Goal: Task Accomplishment & Management: Manage account settings

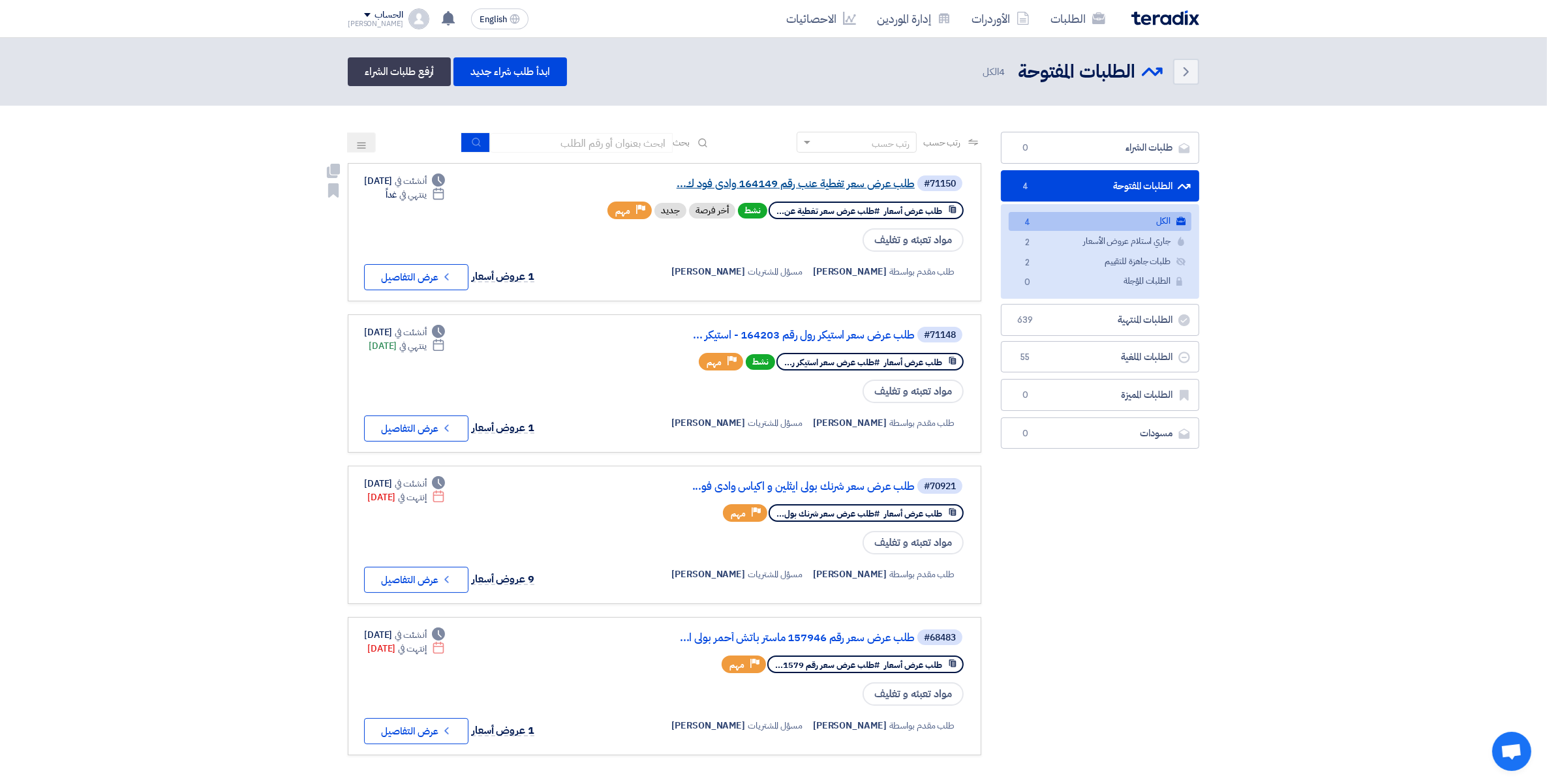
click at [858, 184] on link "طلب عرض سعر تغطية عنب رقم 164149 وادى فود ك..." at bounding box center [784, 183] width 261 height 12
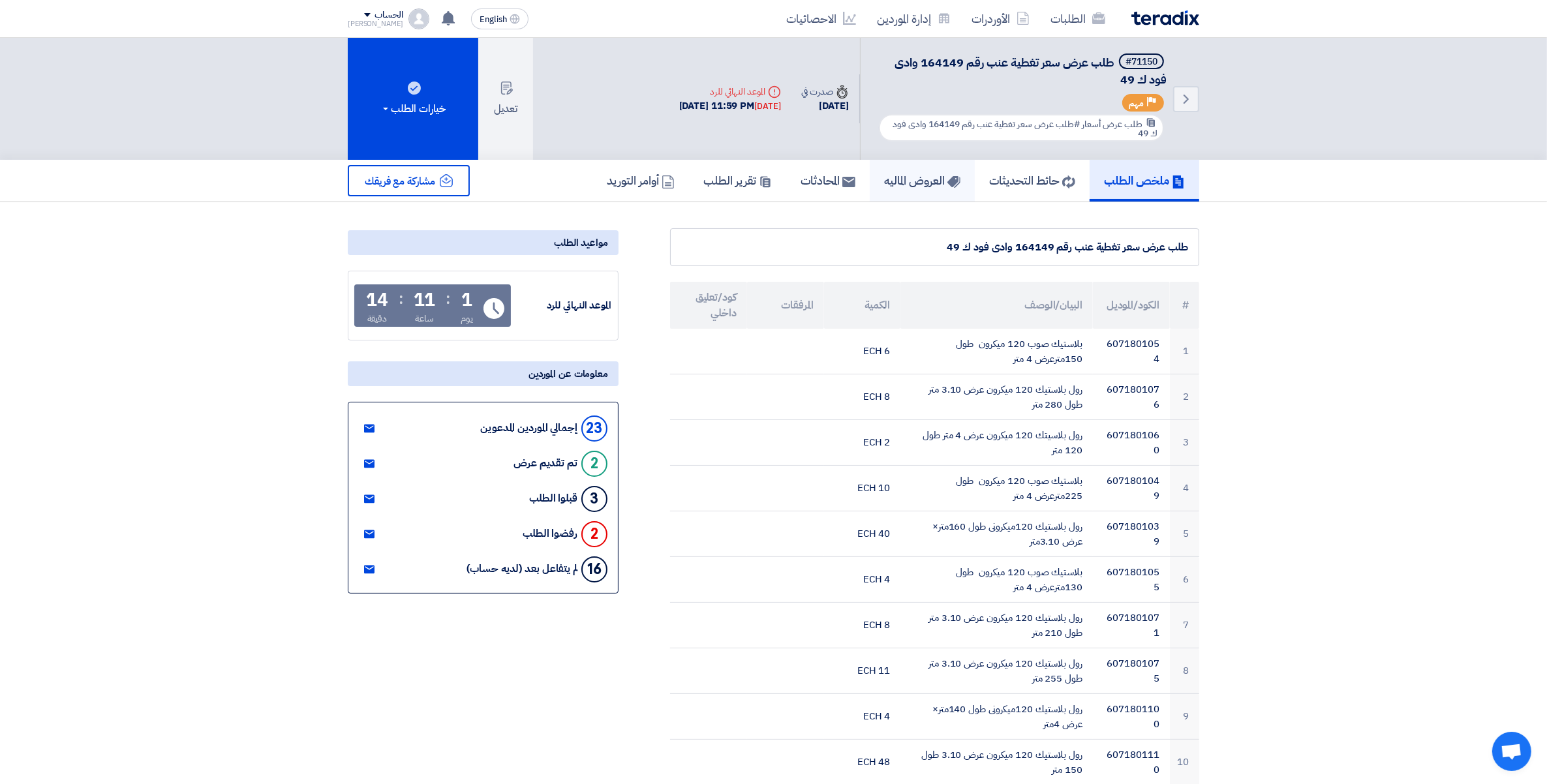
click at [896, 174] on h5 "العروض الماليه" at bounding box center [922, 181] width 76 height 15
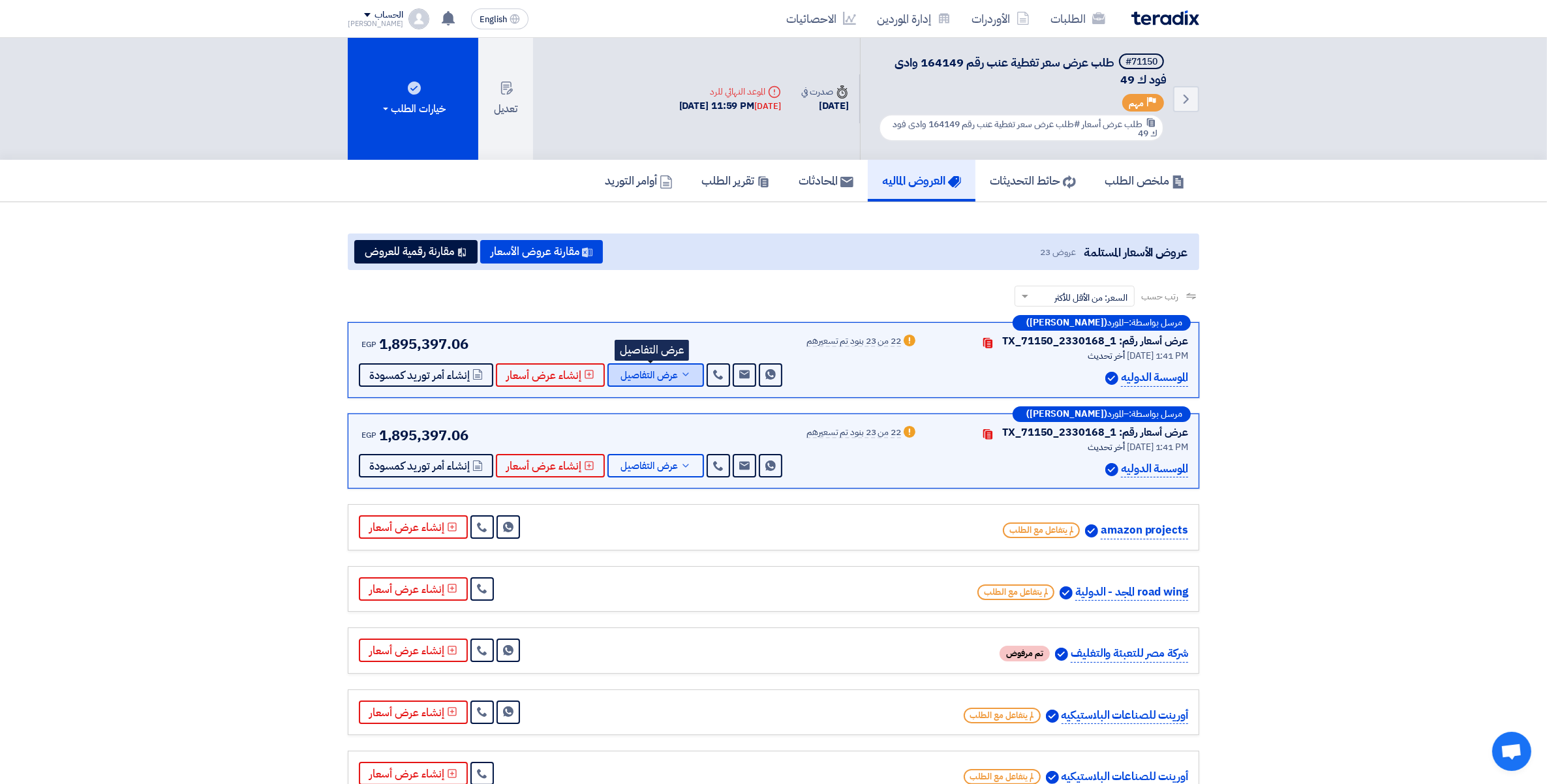
click at [680, 375] on icon at bounding box center [685, 374] width 10 height 10
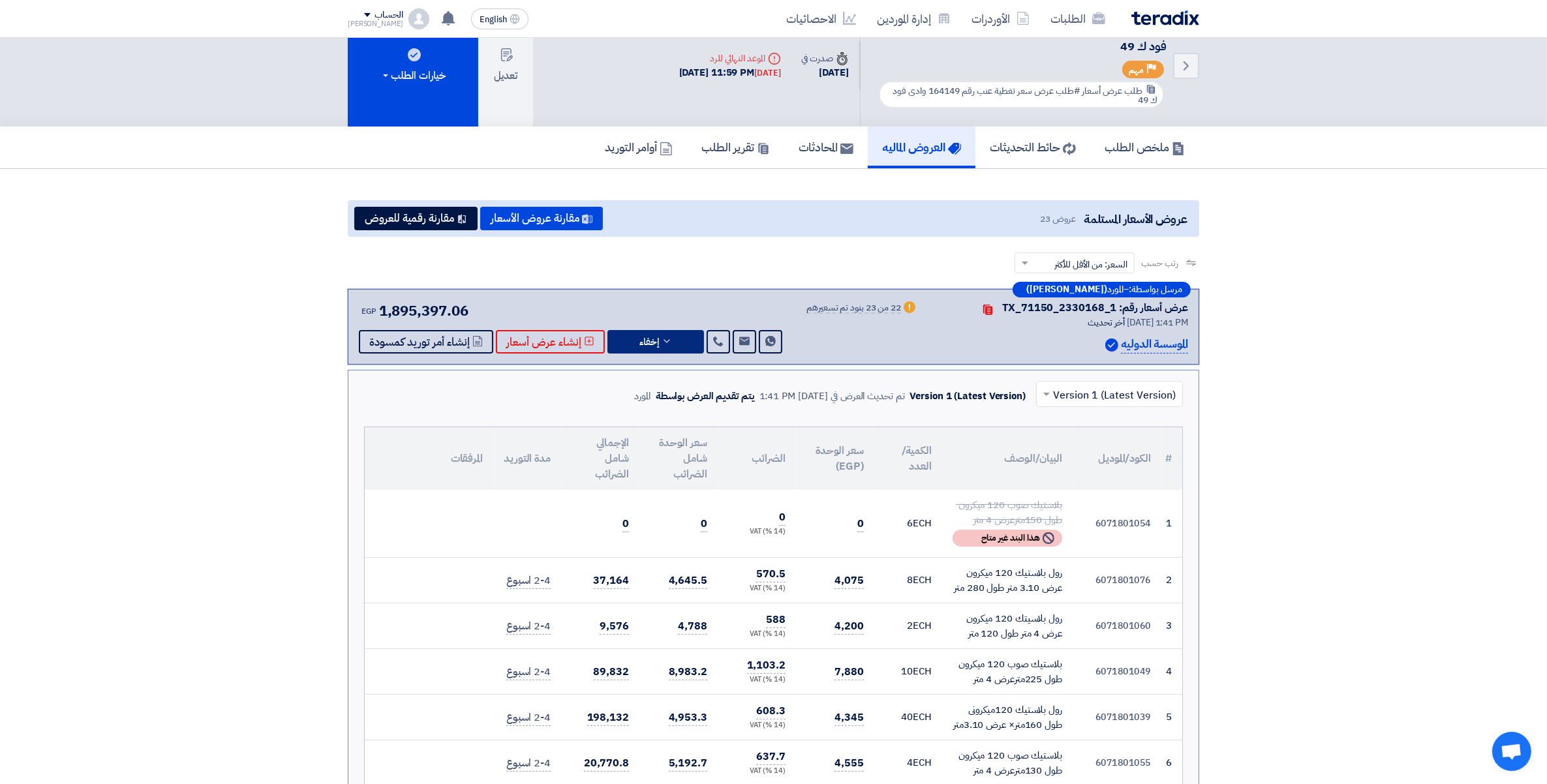
scroll to position [81, 0]
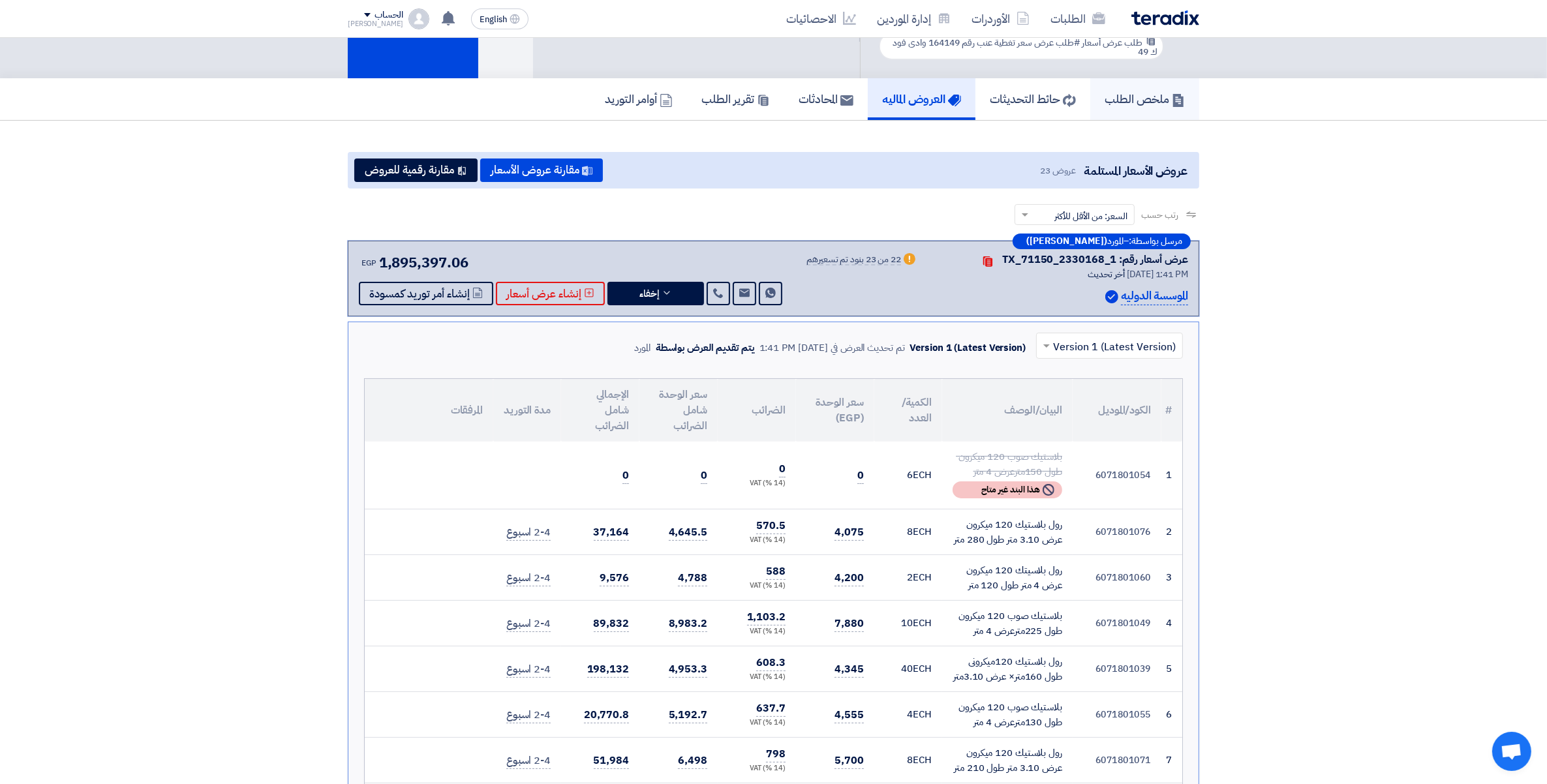
click at [1149, 92] on h5 "ملخص الطلب" at bounding box center [1144, 99] width 80 height 15
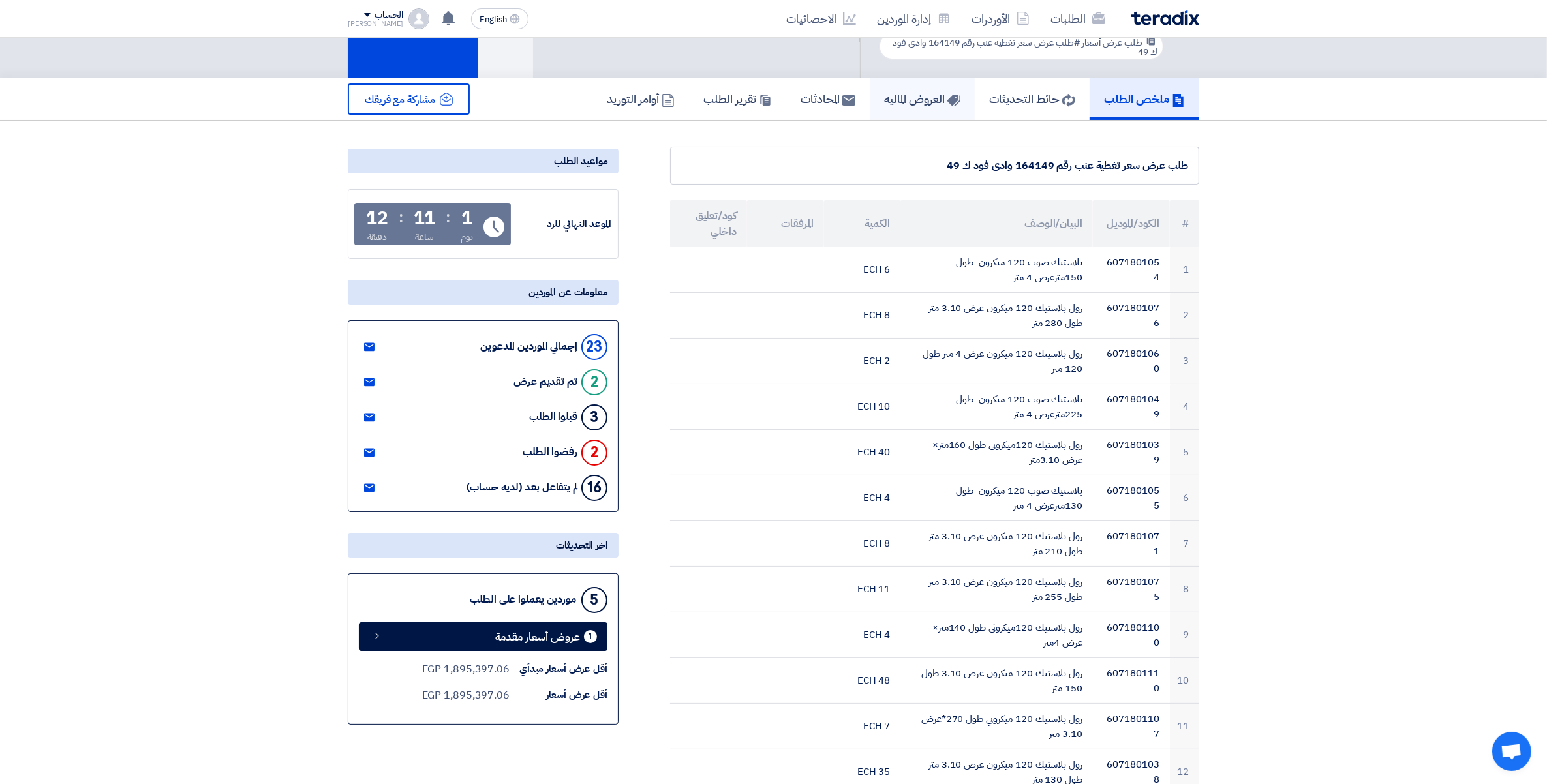
click at [904, 96] on h5 "العروض الماليه" at bounding box center [922, 99] width 76 height 15
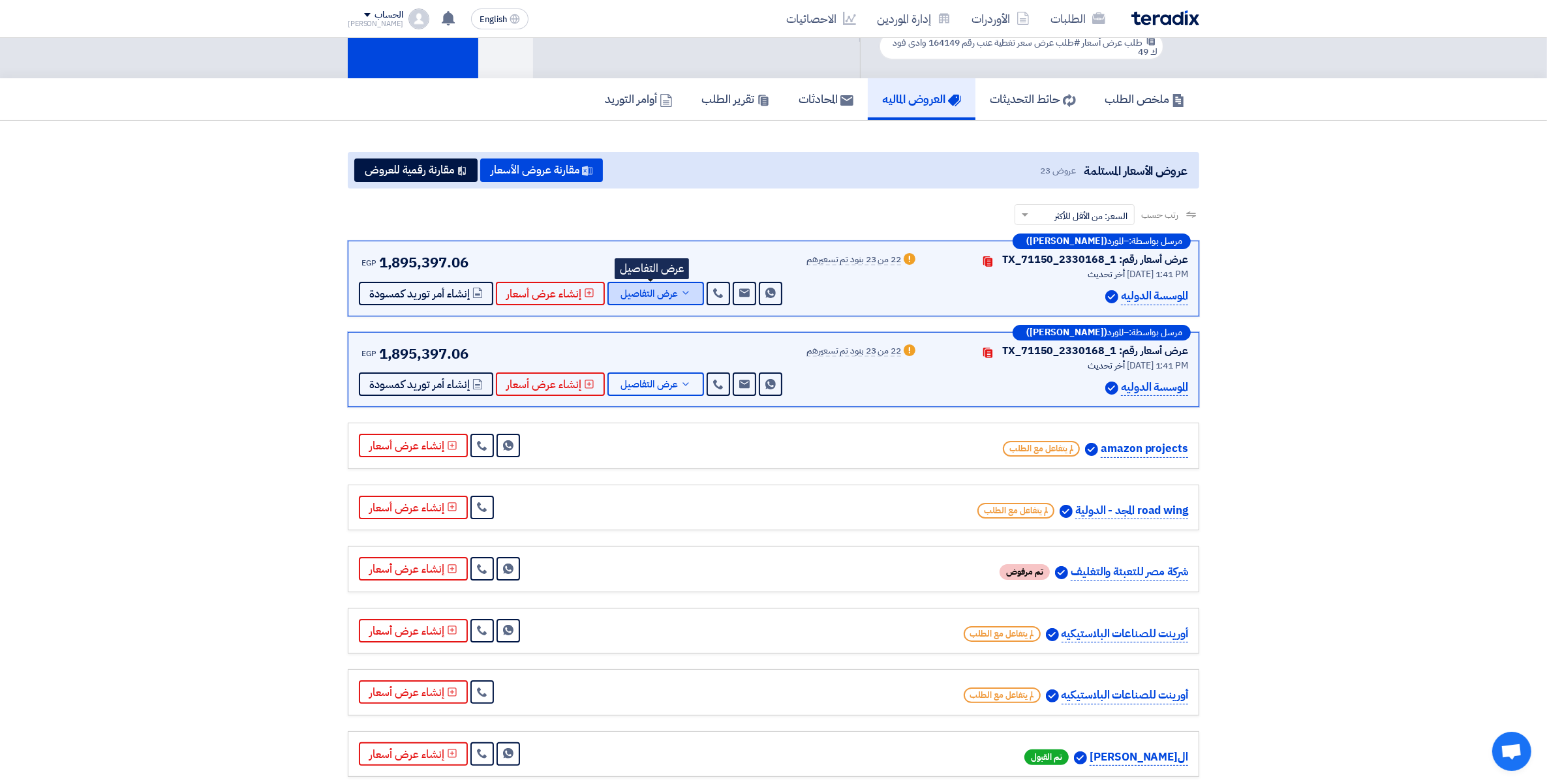
click at [673, 289] on button "عرض التفاصيل" at bounding box center [656, 293] width 96 height 24
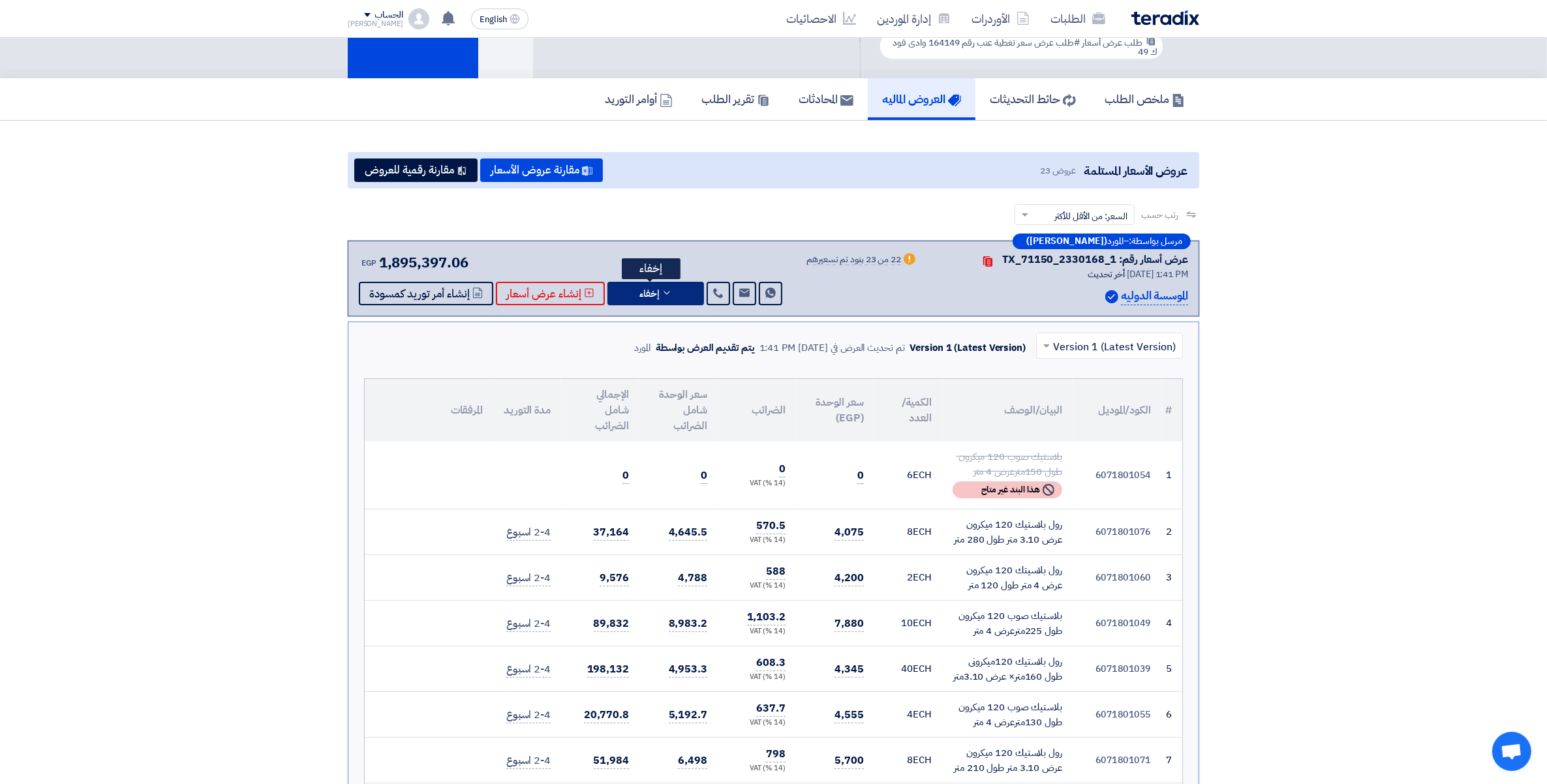
click at [679, 291] on button "إخفاء" at bounding box center [656, 293] width 96 height 24
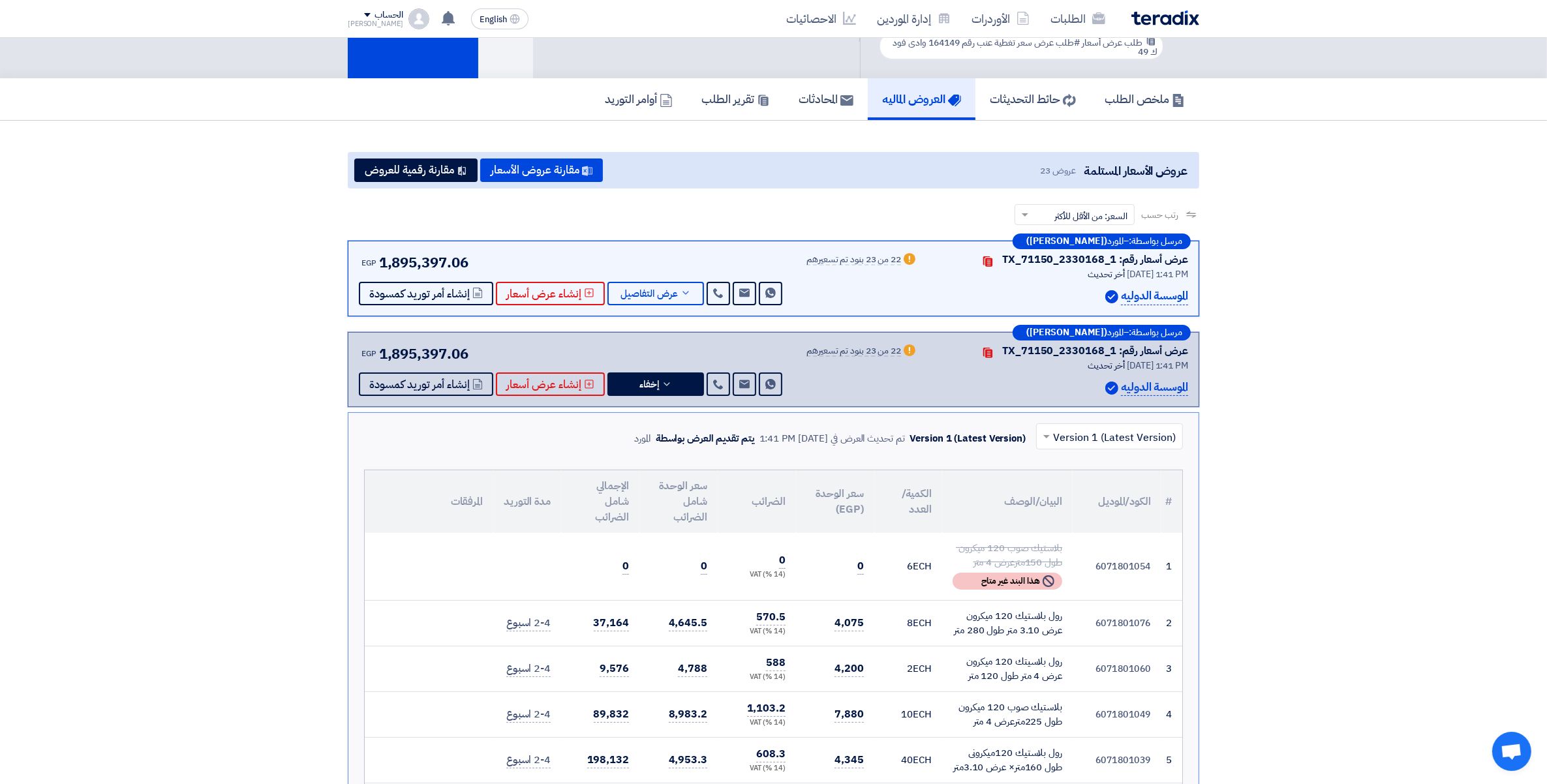
click at [656, 394] on div "مرسل بواسطة: – المورد (رضا مهدي) عرض أسعار رقم: TX_71150_2330168_1 Contacts أخر…" at bounding box center [773, 369] width 851 height 75
click at [669, 377] on button "إخفاء" at bounding box center [656, 384] width 96 height 24
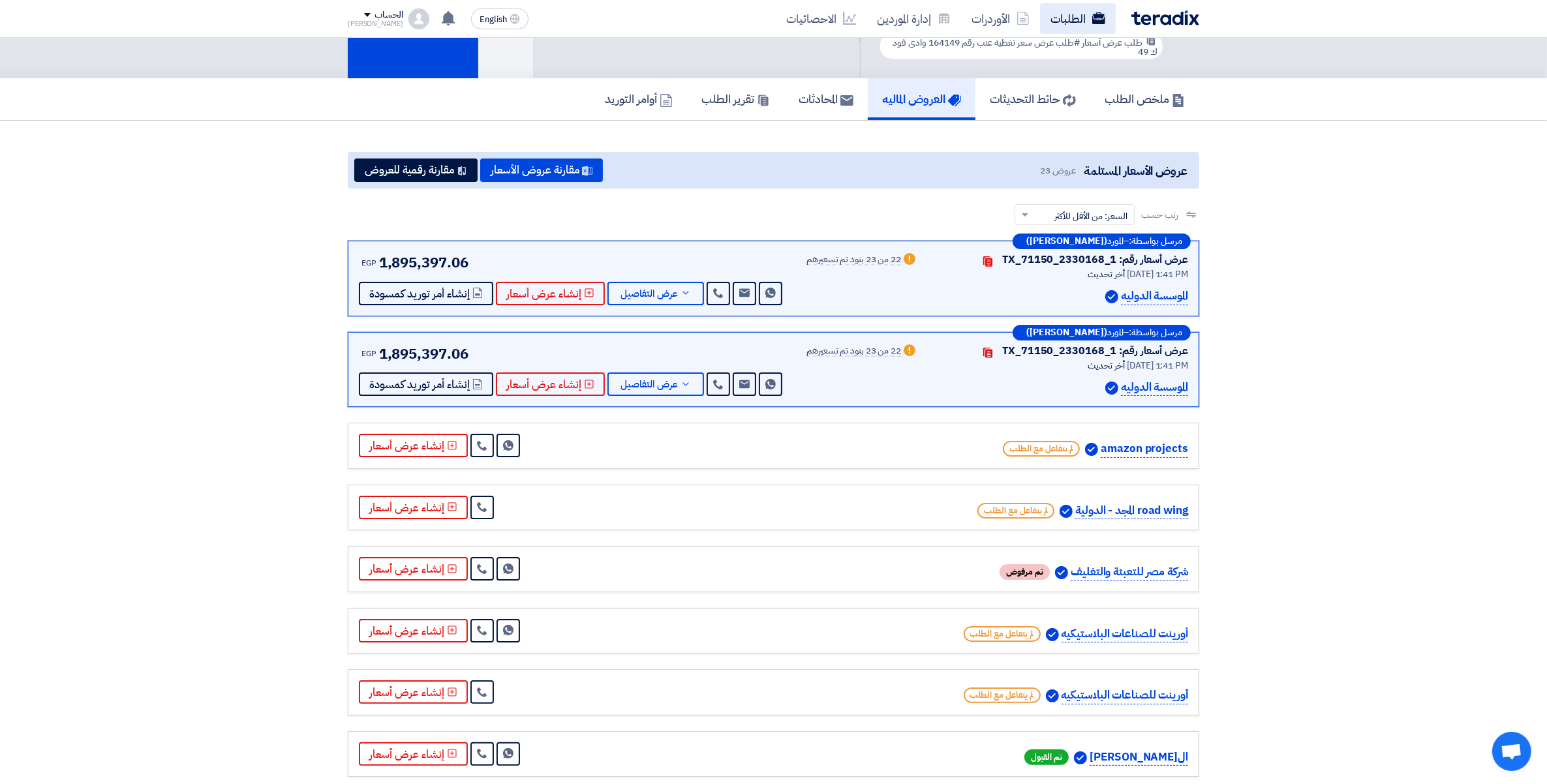
click at [1074, 8] on link "الطلبات" at bounding box center [1077, 18] width 75 height 31
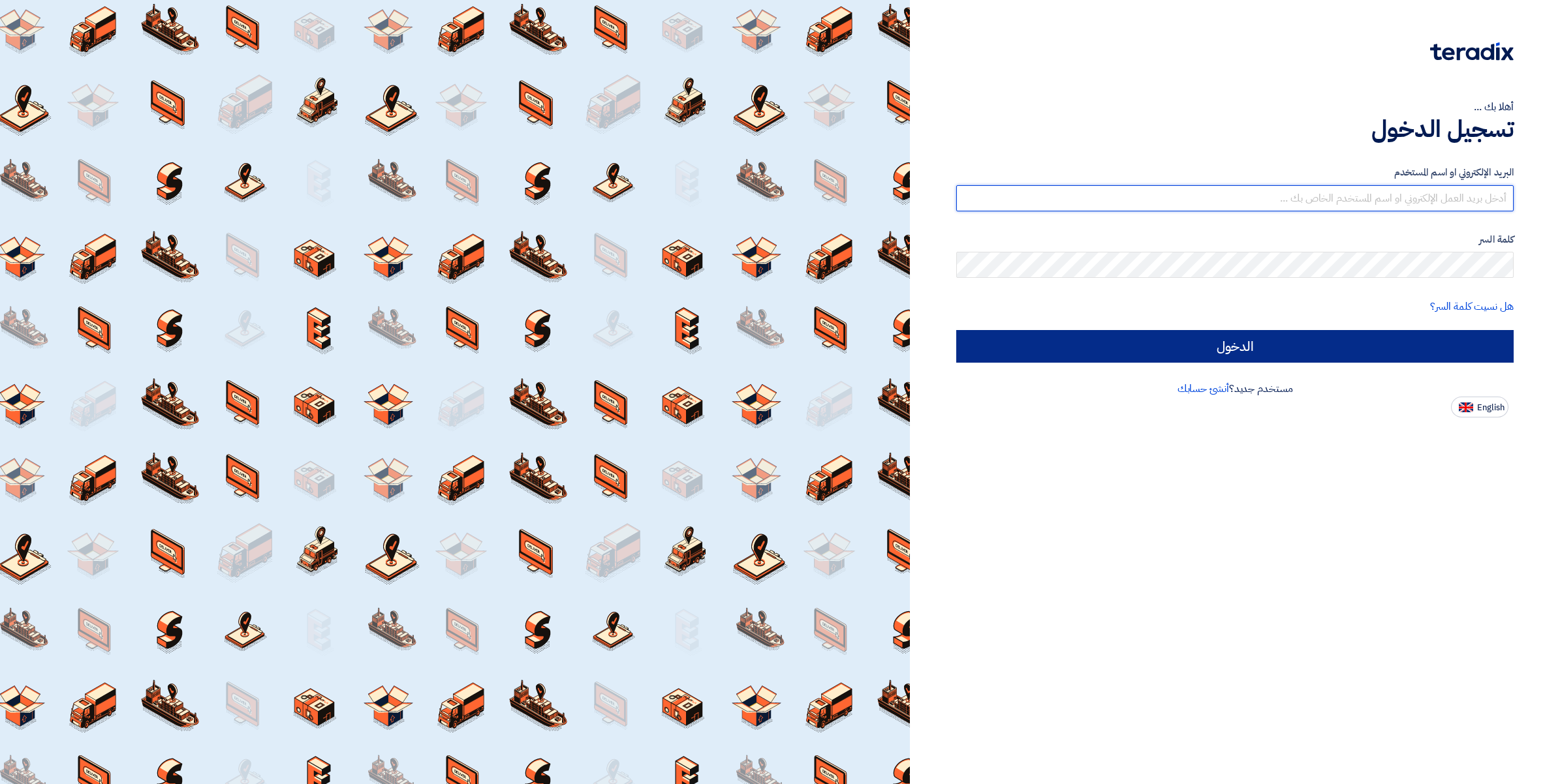
type input "[PERSON_NAME][EMAIL_ADDRESS][DOMAIN_NAME]"
click at [1254, 339] on input "الدخول" at bounding box center [1235, 346] width 558 height 33
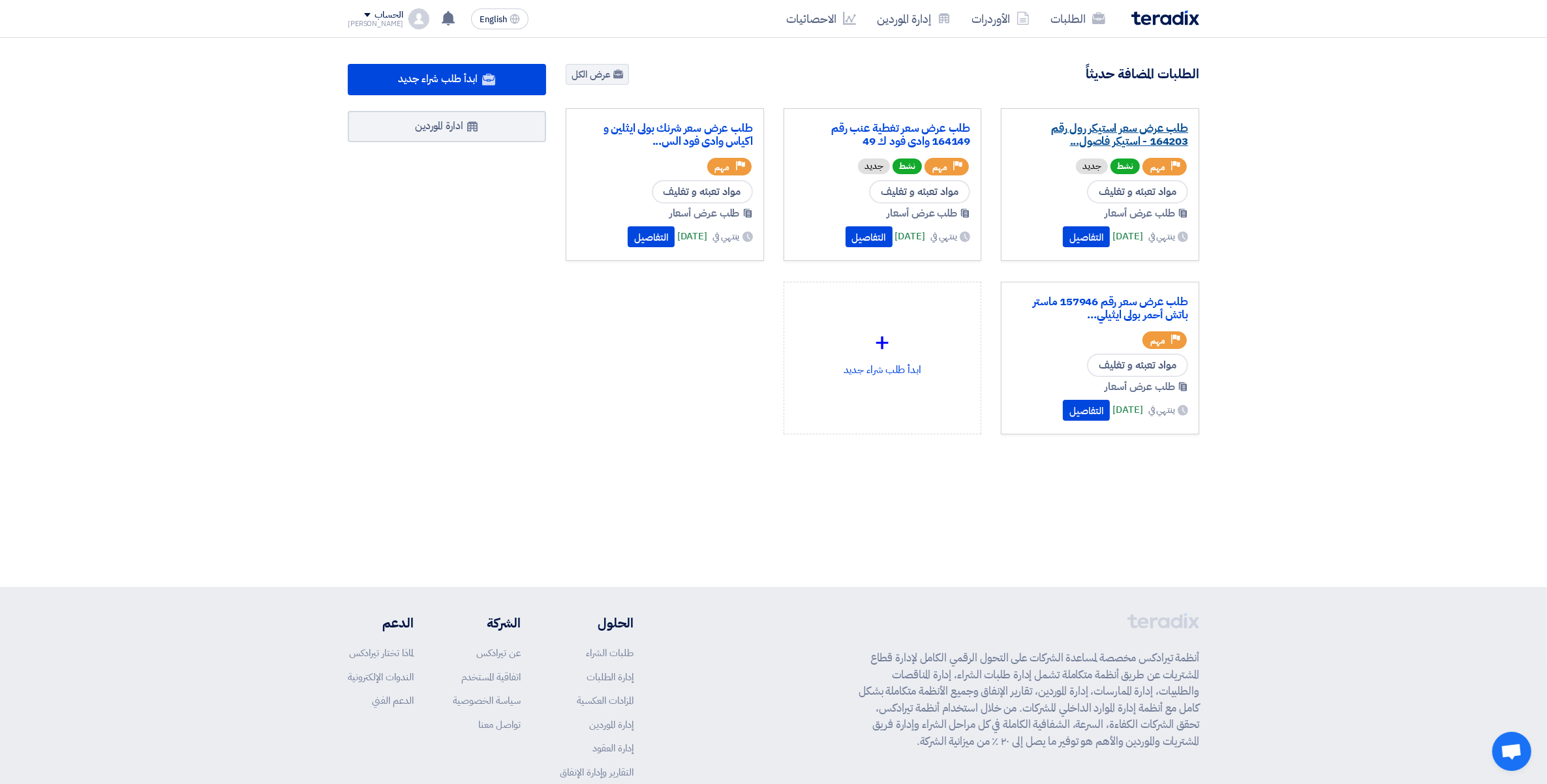
click at [1121, 131] on link "طلب عرض سعر استيكر رول رقم 164203 - استيكر فاصول..." at bounding box center [1100, 135] width 176 height 26
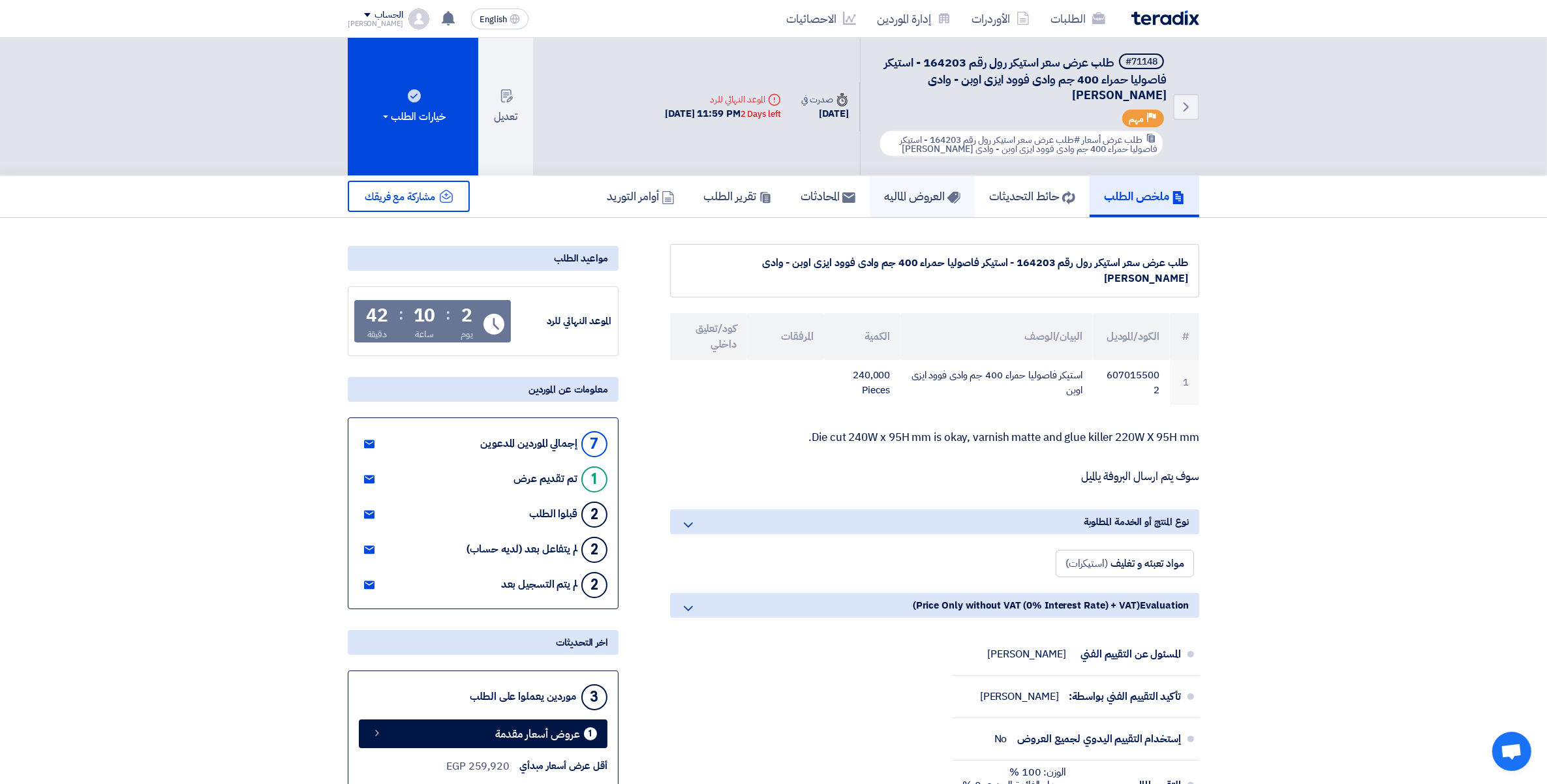
click at [911, 195] on h5 "العروض الماليه" at bounding box center [922, 196] width 76 height 15
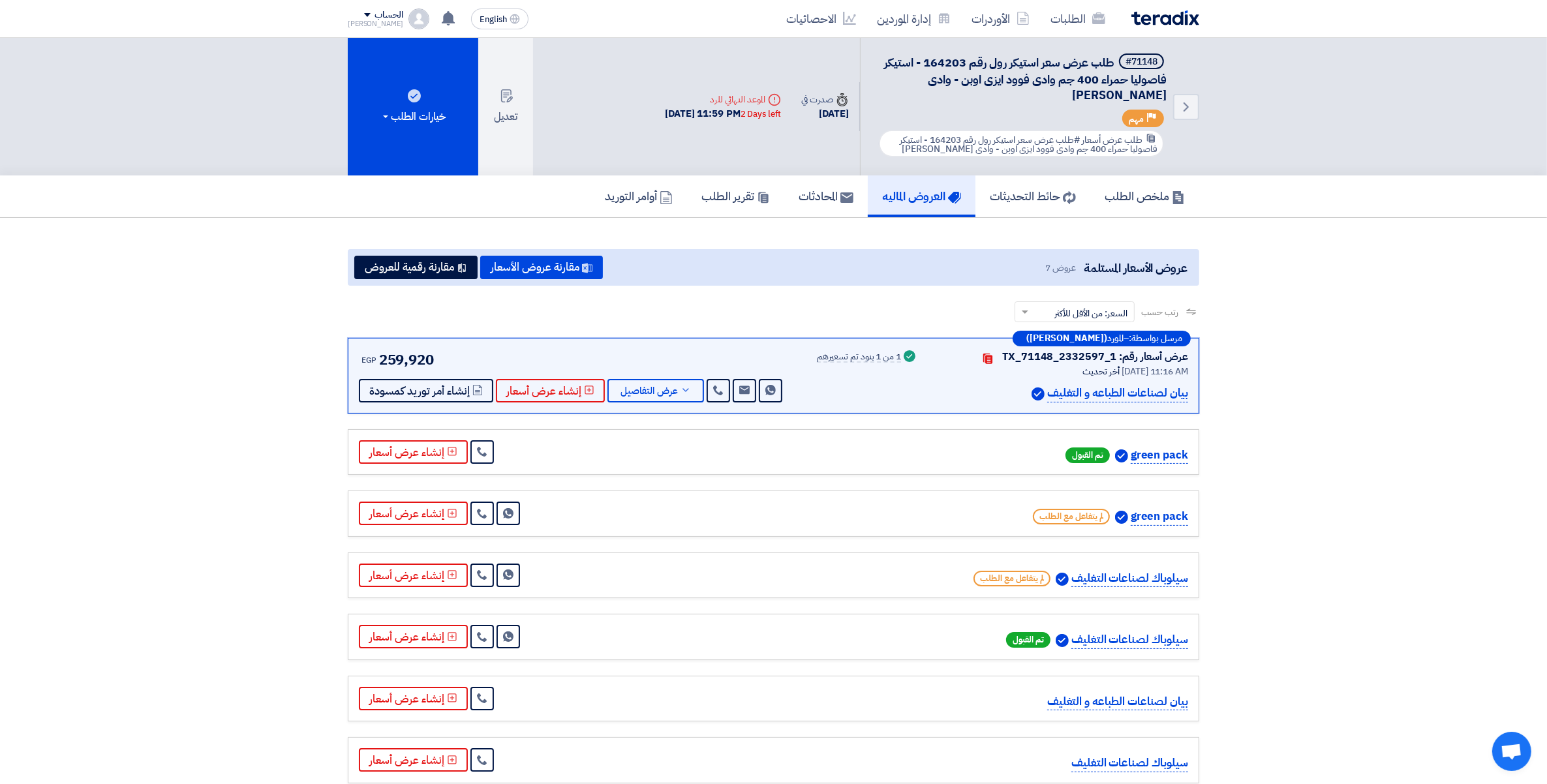
drag, startPoint x: 175, startPoint y: 512, endPoint x: 458, endPoint y: 777, distance: 387.7
click at [181, 517] on section "عروض الأسعار المستلمة عروض 7 مقارنة عروض الأسعار مقارنة رقمية للعروض رتب حسب رت…" at bounding box center [773, 517] width 1547 height 597
drag, startPoint x: 1135, startPoint y: 200, endPoint x: 1085, endPoint y: 204, distance: 50.2
click at [1135, 200] on h5 "ملخص الطلب" at bounding box center [1144, 196] width 80 height 15
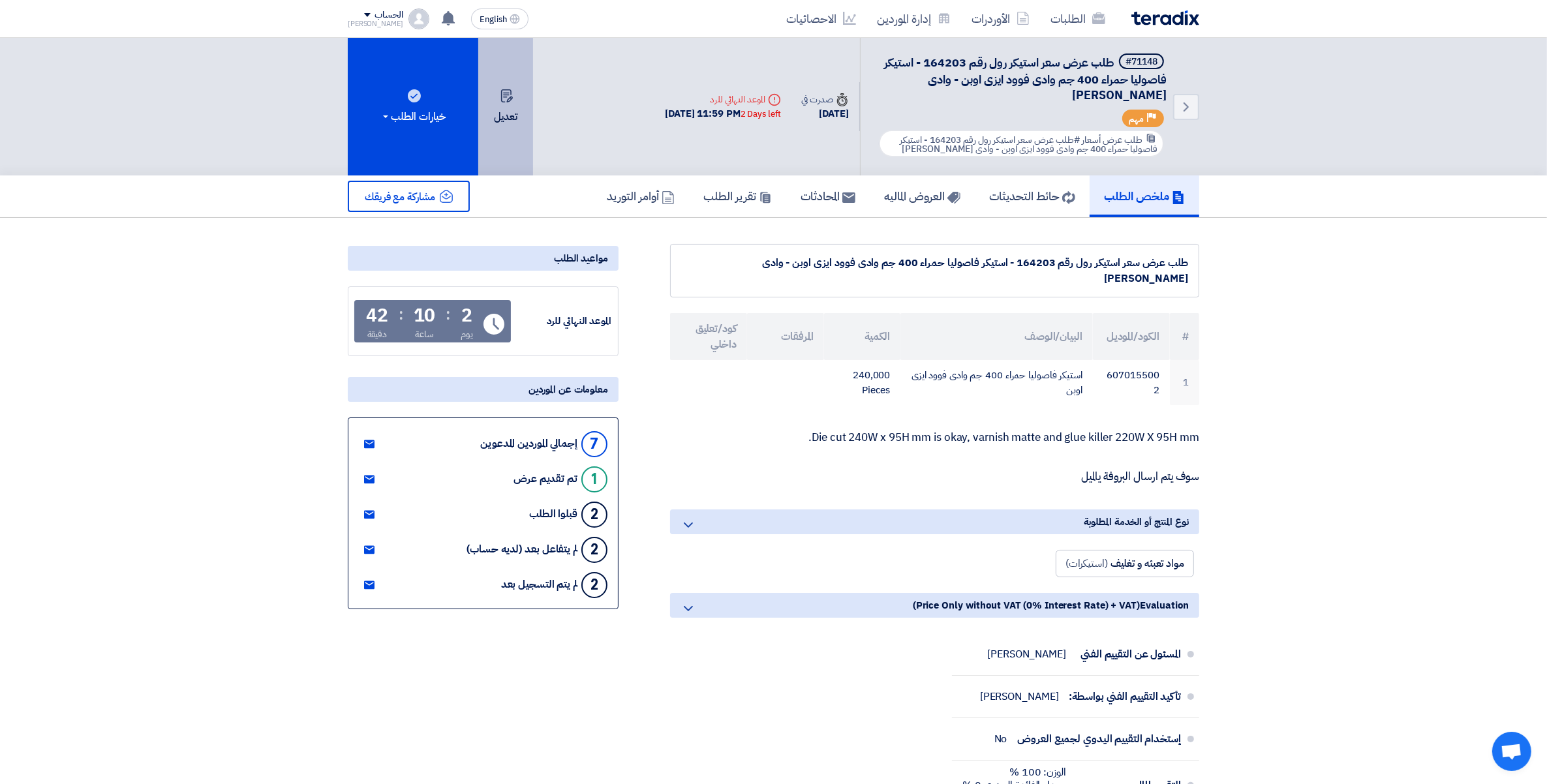
click at [493, 96] on button "تعديل" at bounding box center [505, 107] width 55 height 138
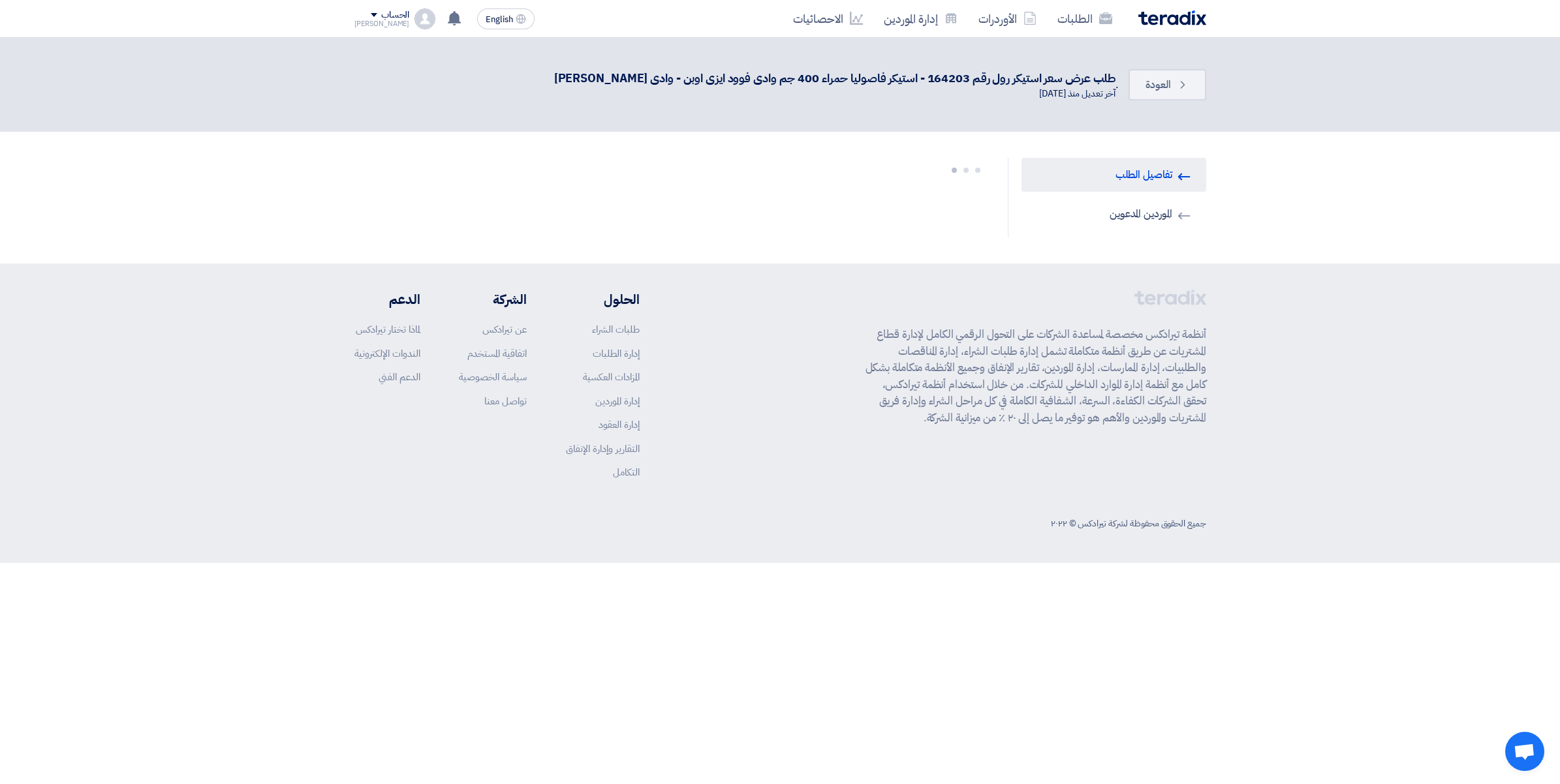
click at [1144, 209] on link "Invited Suppliers الموردين المدعوين" at bounding box center [1114, 214] width 185 height 34
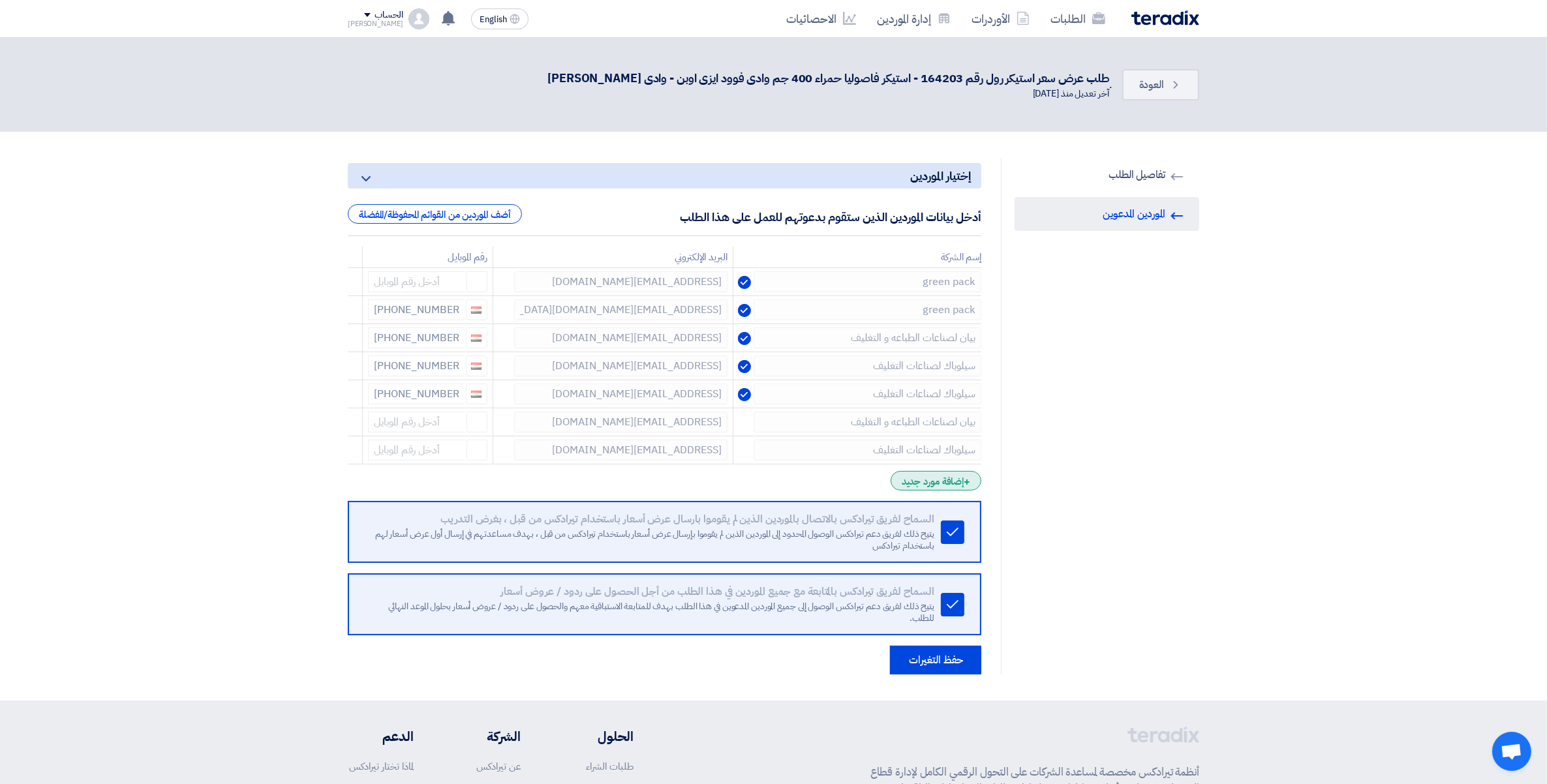
click at [952, 472] on div "+ إضافة مورد جديد" at bounding box center [936, 481] width 91 height 20
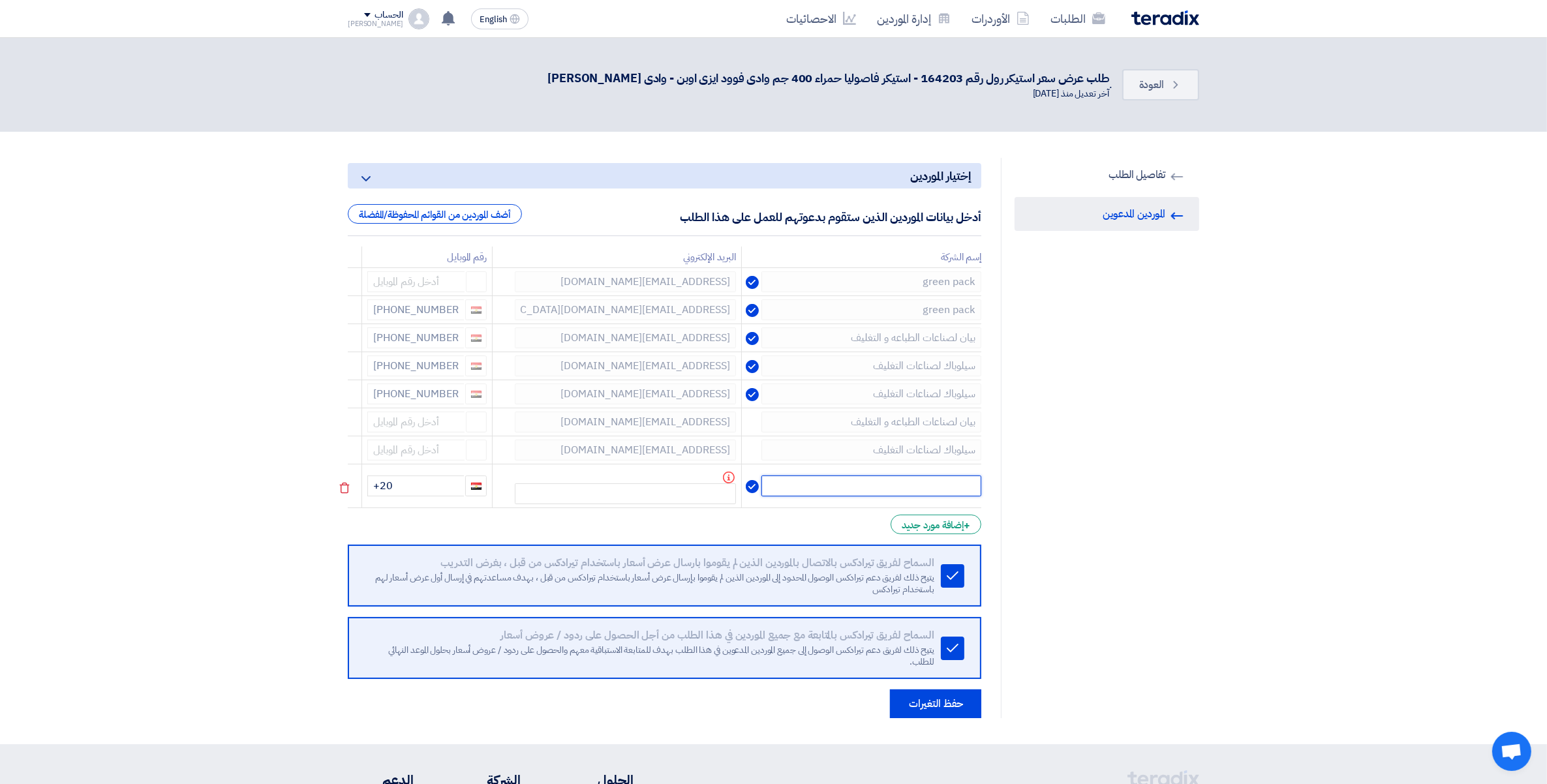
click at [931, 480] on input "text" at bounding box center [872, 486] width 220 height 21
drag, startPoint x: 954, startPoint y: 416, endPoint x: 1212, endPoint y: 466, distance: 262.8
click at [1212, 458] on section "RFQ Information تفاصيل الطلب Invited Suppliers الموردين المدعوين إختيار الموردي…" at bounding box center [773, 438] width 1547 height 612
click at [346, 488] on icon at bounding box center [344, 488] width 22 height 22
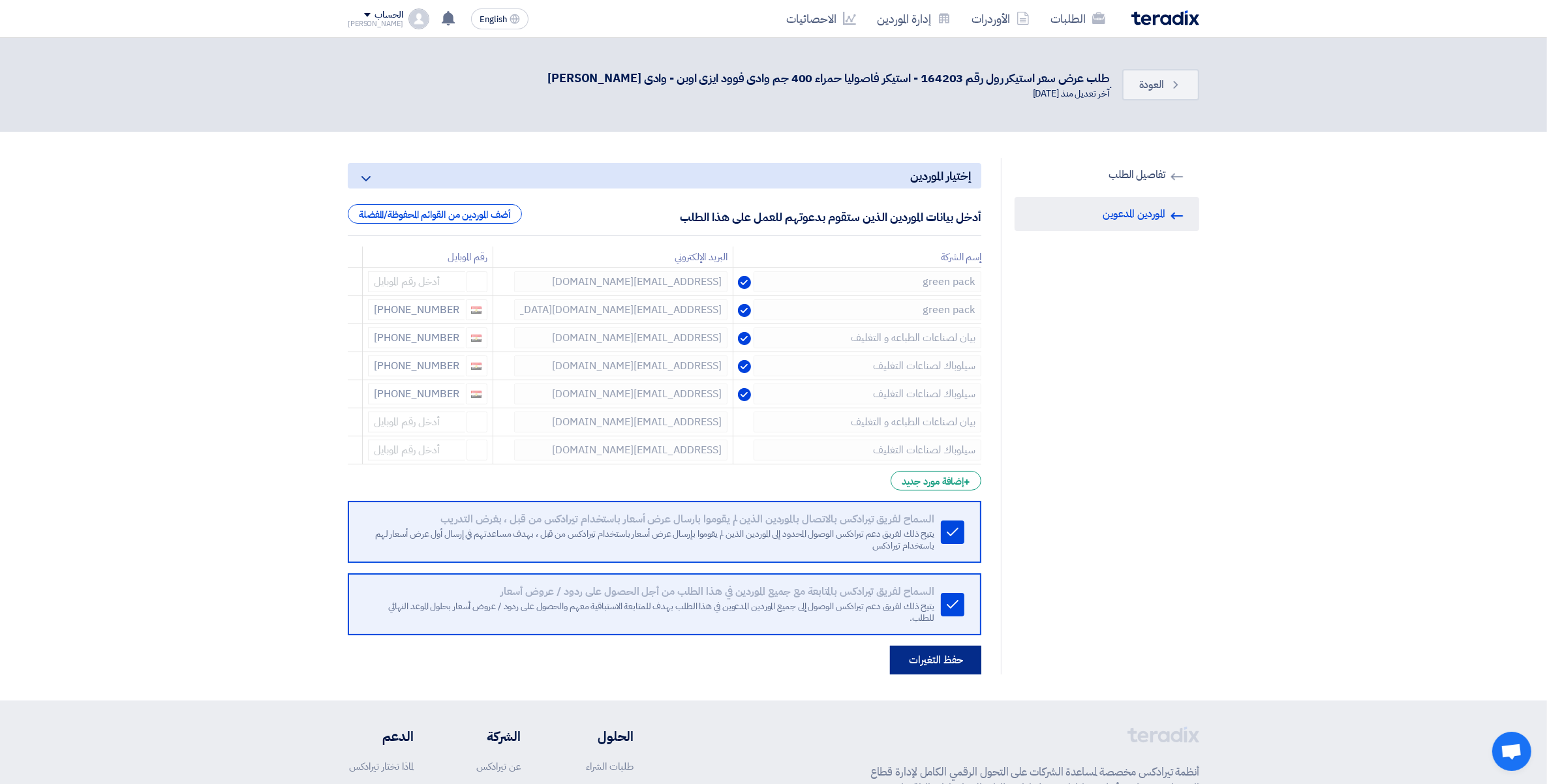
click at [924, 663] on button "حفظ التغيرات" at bounding box center [935, 660] width 92 height 29
click at [940, 659] on button "حفظ التغيرات" at bounding box center [935, 660] width 92 height 29
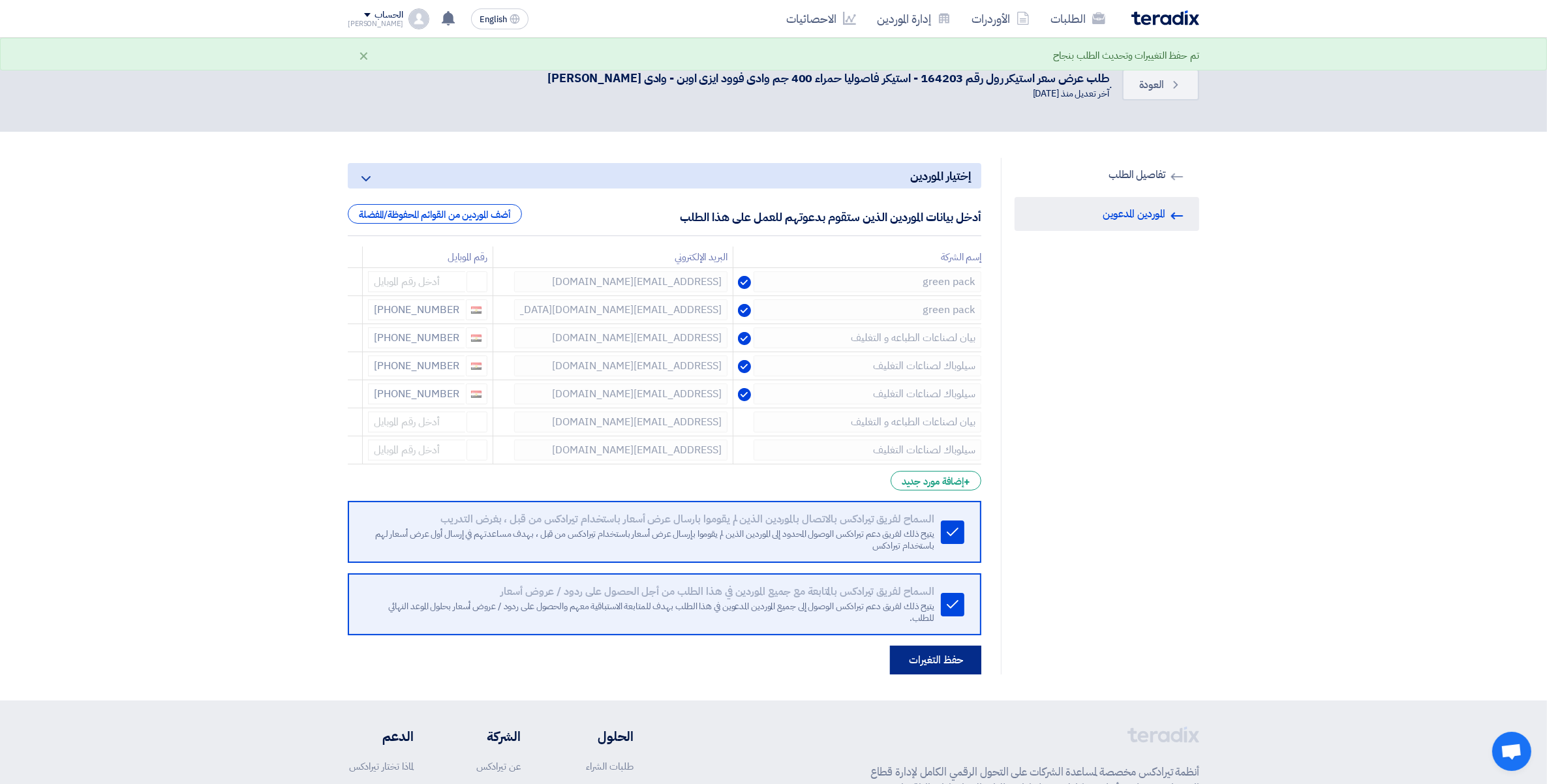
click at [938, 646] on form "إختيار الموردين Minimize/Maximize Category أدخل بيانات الموردين الذين ستقوم بدع…" at bounding box center [664, 418] width 633 height 511
click at [1121, 620] on div "RFQ Information تفاصيل الطلب Invited Suppliers الموردين المدعوين" at bounding box center [1100, 416] width 198 height 517
click at [942, 660] on button "حفظ التغيرات" at bounding box center [935, 660] width 92 height 29
click at [1081, 16] on link "الطلبات" at bounding box center [1077, 18] width 75 height 31
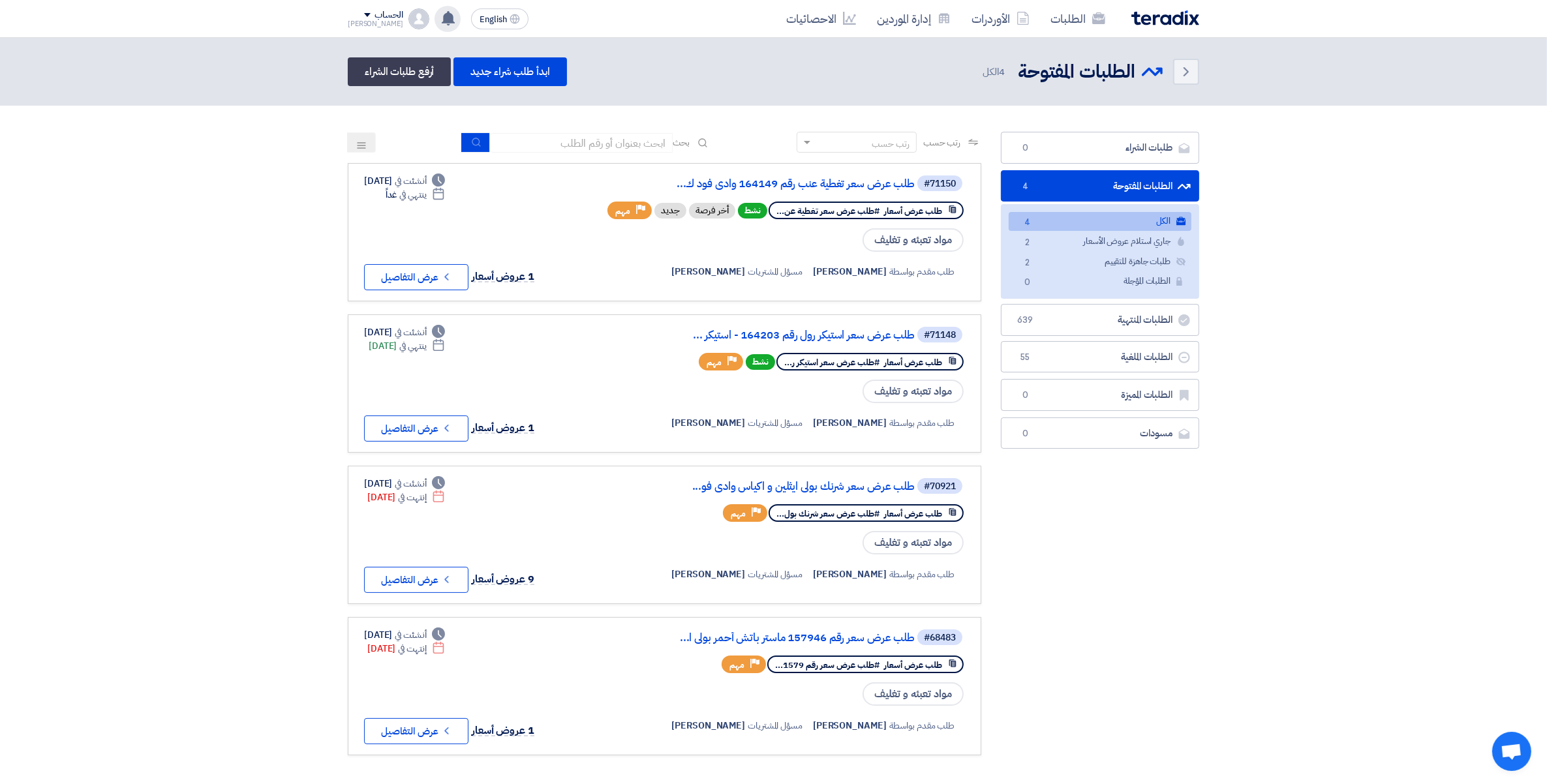
click at [442, 20] on use at bounding box center [448, 18] width 13 height 14
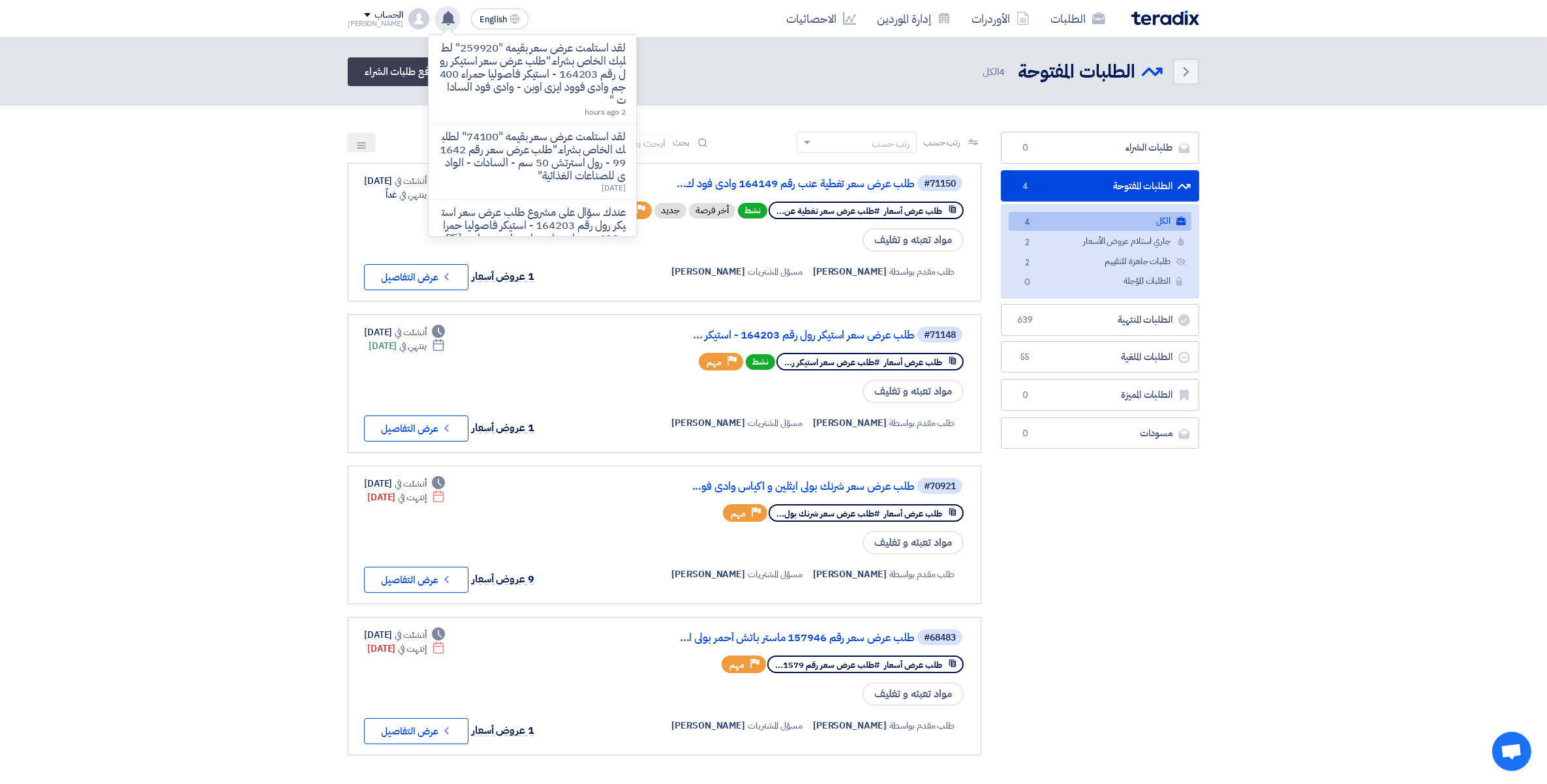
click at [442, 20] on use at bounding box center [448, 18] width 13 height 14
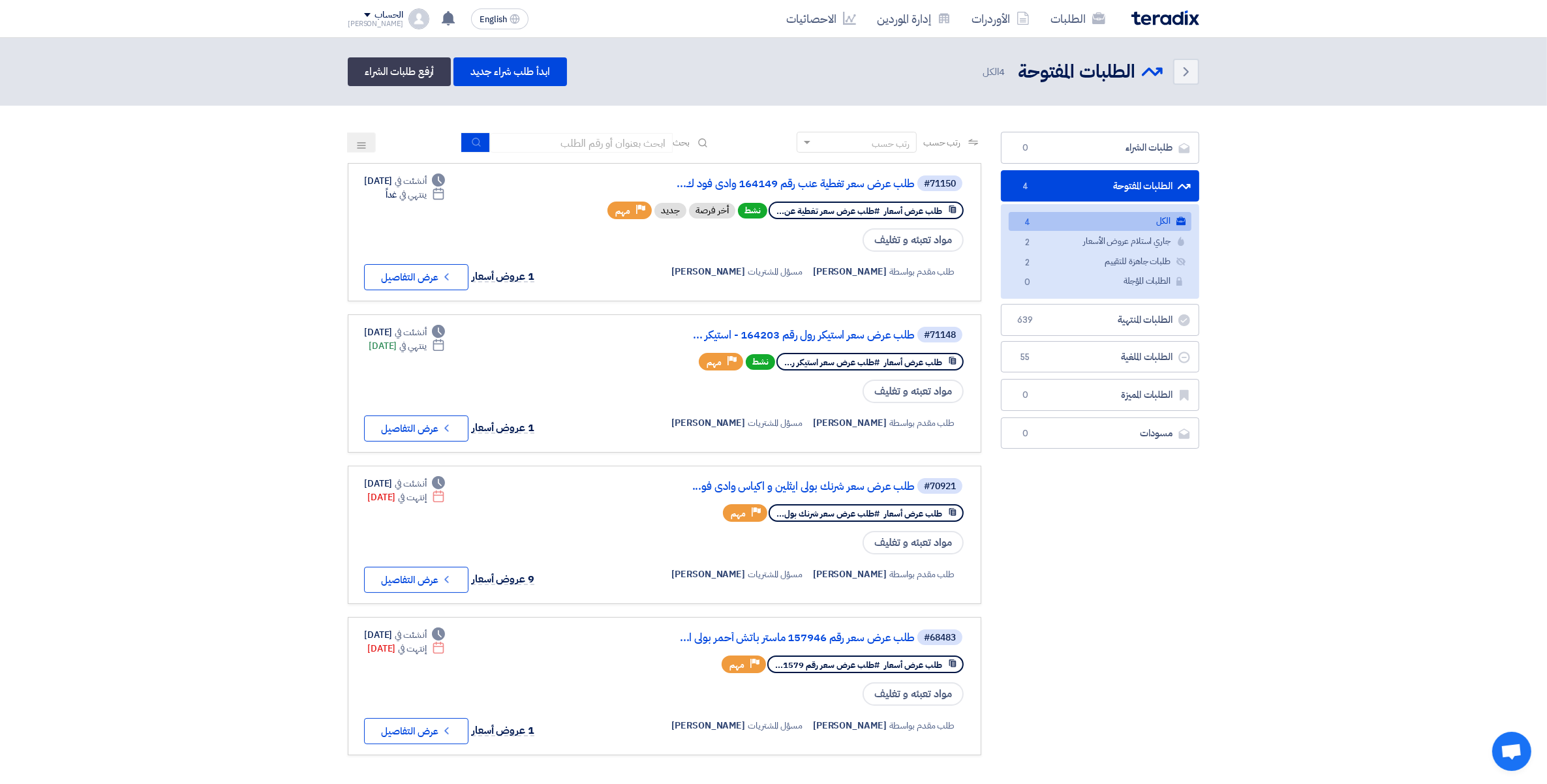
click at [168, 360] on section "طلبات الشراء طلبات الشراء 0 الطلبات المفتوحة الطلبات المفتوحة 4 الكل الكل 4 جار…" at bounding box center [773, 450] width 1547 height 689
